Goal: Obtain resource: Download file/media

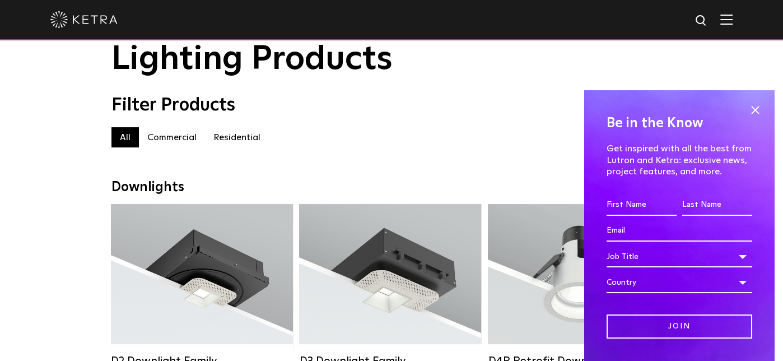
scroll to position [112, 0]
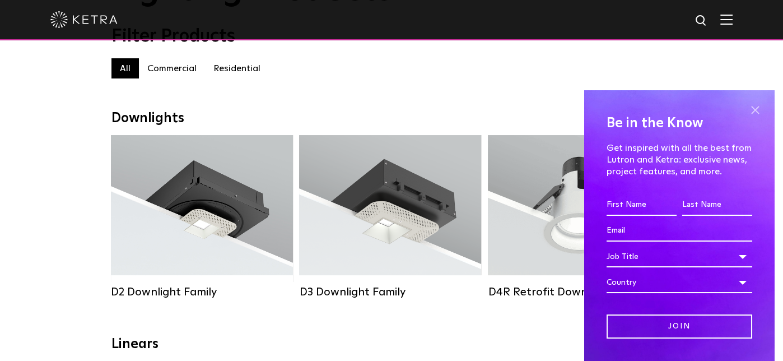
click at [746, 106] on span at bounding box center [754, 109] width 17 height 17
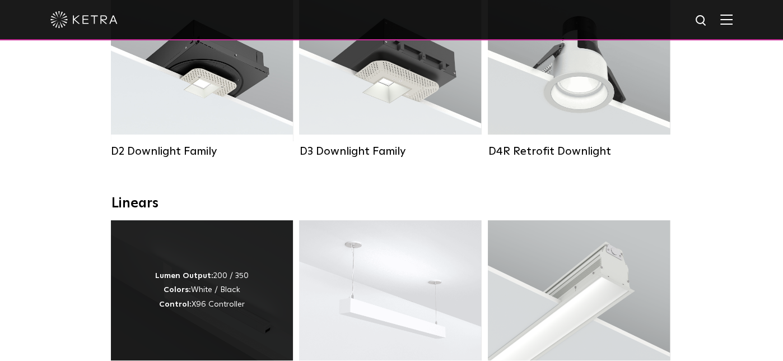
scroll to position [168, 0]
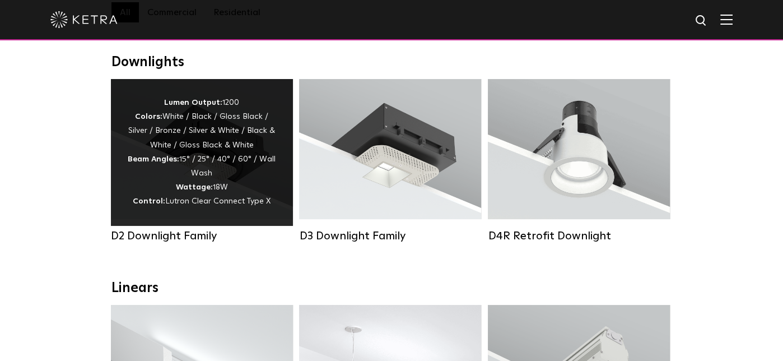
click at [172, 181] on div "Lumen Output: 1200 Colors: White / Black / Gloss Black / Silver / Bronze / Silv…" at bounding box center [202, 152] width 148 height 113
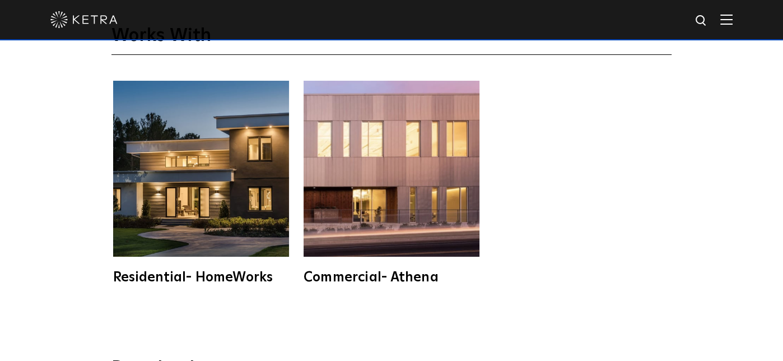
scroll to position [2744, 0]
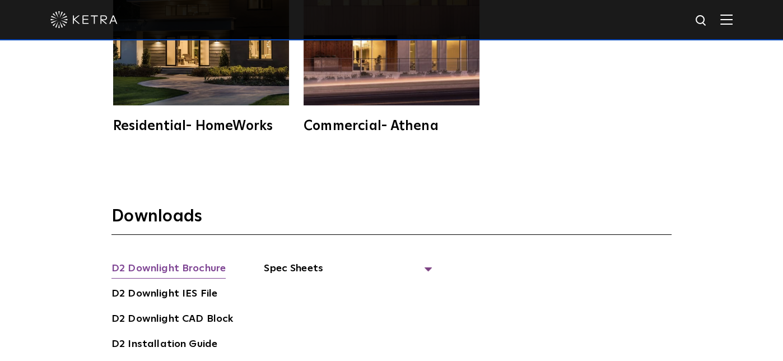
click at [169, 260] on link "D2 Downlight Brochure" at bounding box center [168, 269] width 114 height 18
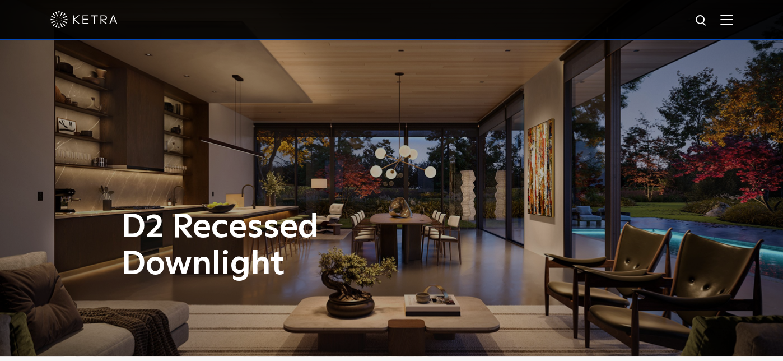
scroll to position [0, 0]
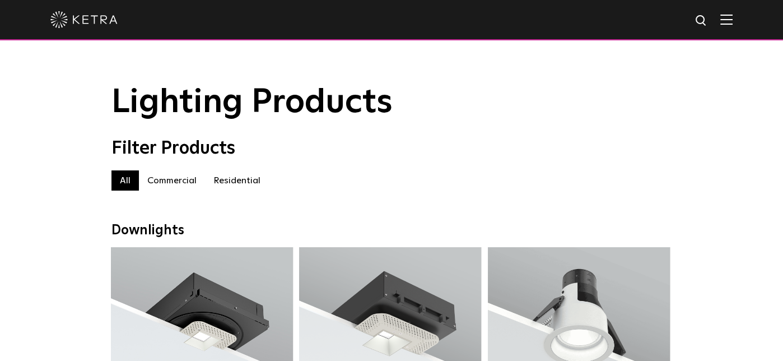
click at [241, 185] on label "Residential" at bounding box center [237, 180] width 64 height 20
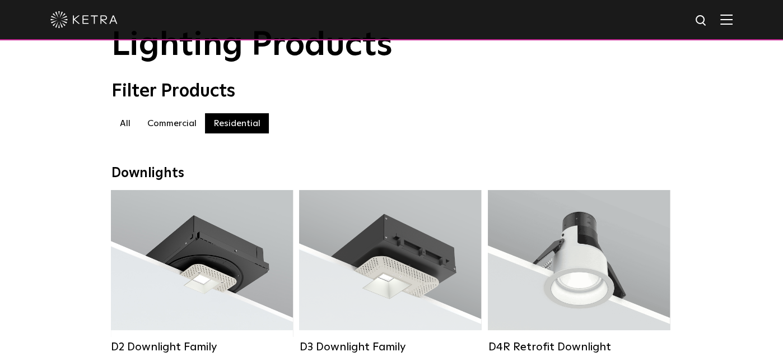
scroll to position [112, 0]
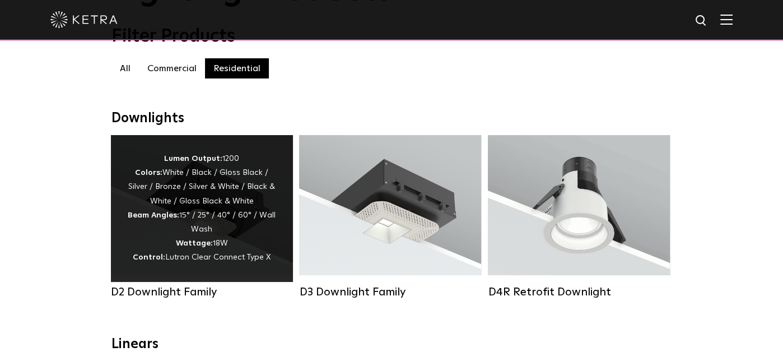
click at [236, 184] on div "Lumen Output: 1200 Colors: White / Black / Gloss Black / Silver / Bronze / Silv…" at bounding box center [202, 208] width 148 height 113
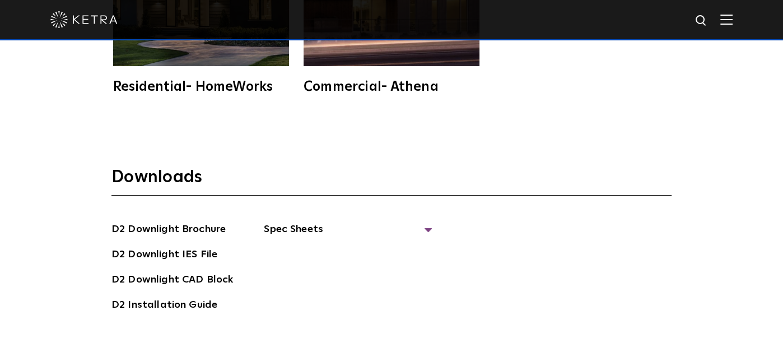
scroll to position [2800, 0]
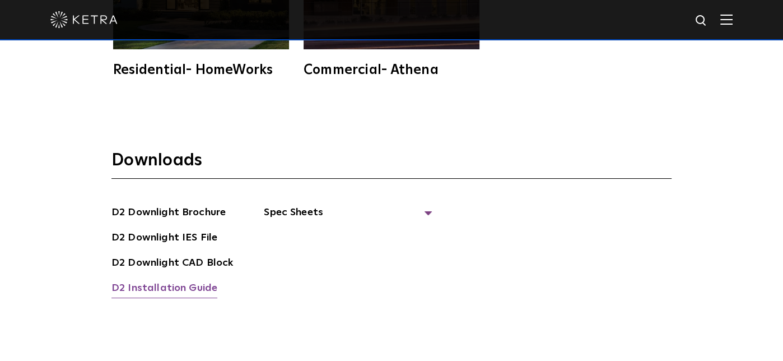
click at [160, 280] on link "D2 Installation Guide" at bounding box center [164, 289] width 106 height 18
